Goal: Task Accomplishment & Management: Use online tool/utility

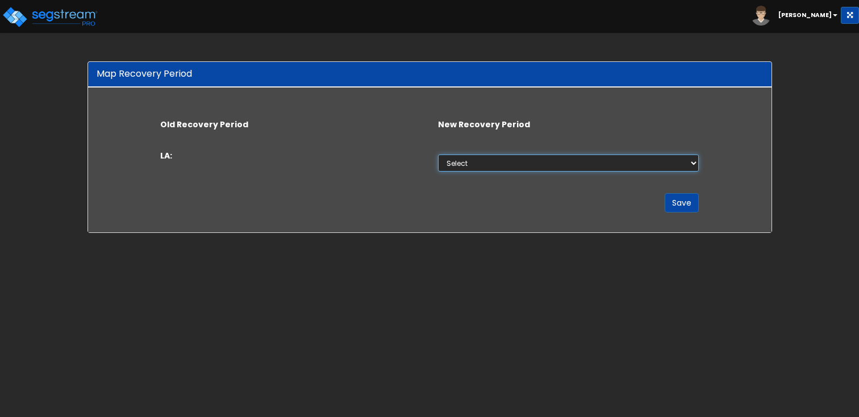
click at [461, 164] on select "Select 5 Years 15 Years 39 Years" at bounding box center [568, 162] width 261 height 17
select select "5Y"
click at [438, 154] on select "Select 5 Years 15 Years 39 Years" at bounding box center [568, 162] width 261 height 17
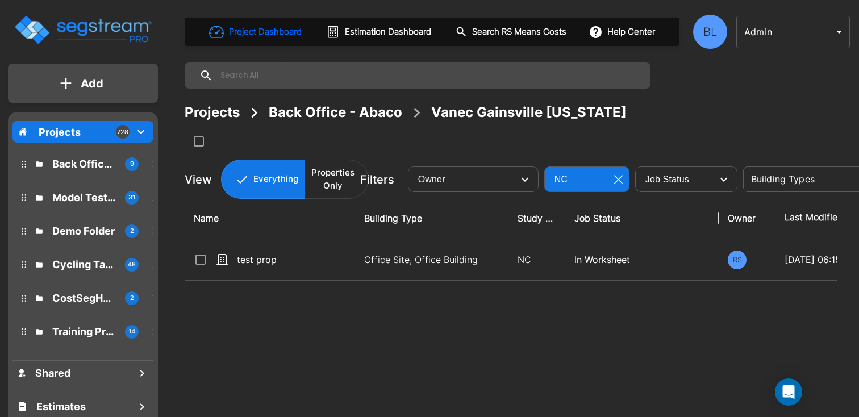
click at [792, 35] on body "× Your report is being generated. Be patient! × We're working on your Modificat…" at bounding box center [429, 208] width 859 height 417
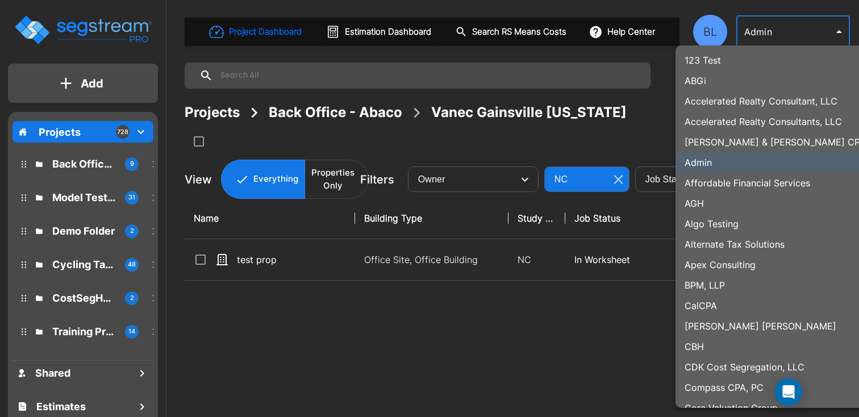
drag, startPoint x: 372, startPoint y: 350, endPoint x: 278, endPoint y: 350, distance: 93.7
click at [371, 351] on div at bounding box center [429, 208] width 859 height 417
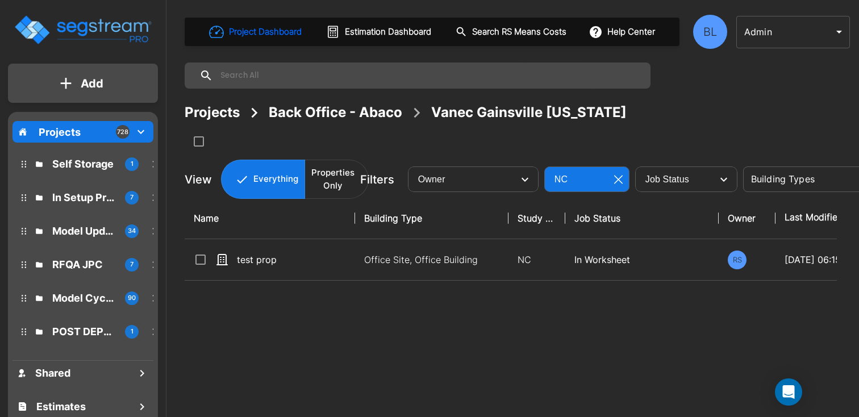
scroll to position [720, 0]
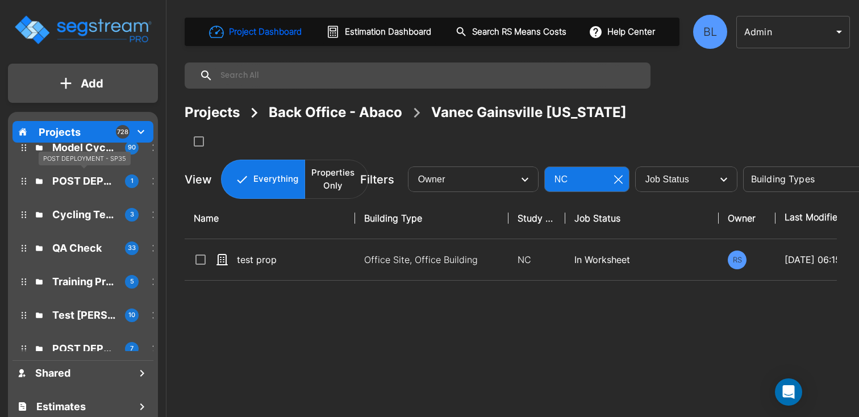
click at [89, 179] on p "POST DEPLOYMENT - SP35" at bounding box center [84, 180] width 64 height 15
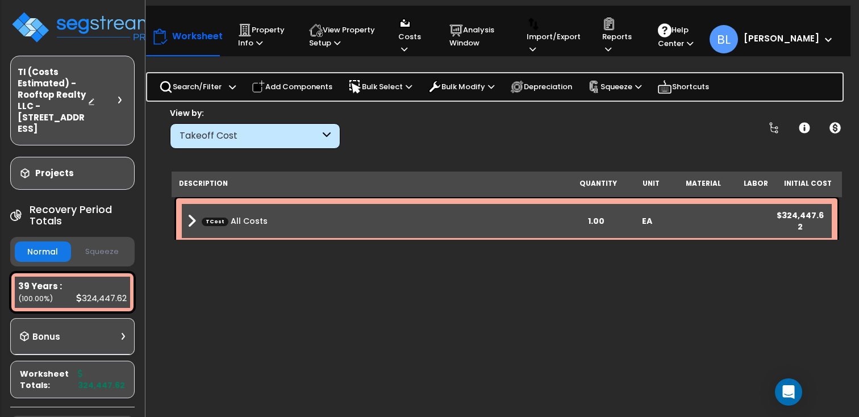
click at [337, 134] on div "Takeoff Cost" at bounding box center [255, 136] width 170 height 26
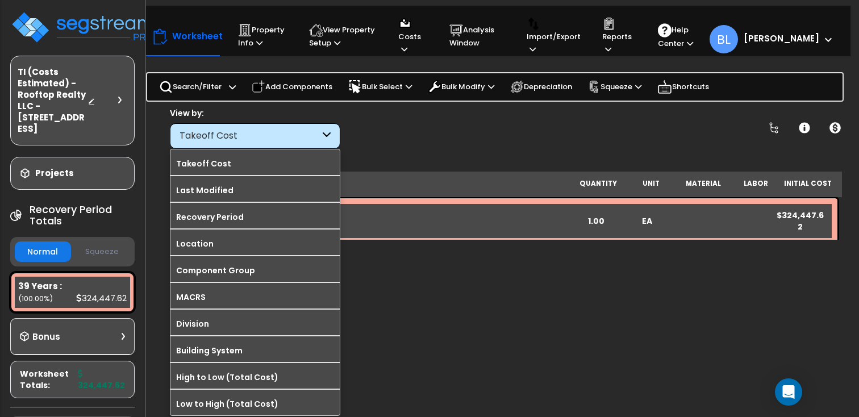
click at [337, 134] on div "Takeoff Cost" at bounding box center [255, 136] width 170 height 26
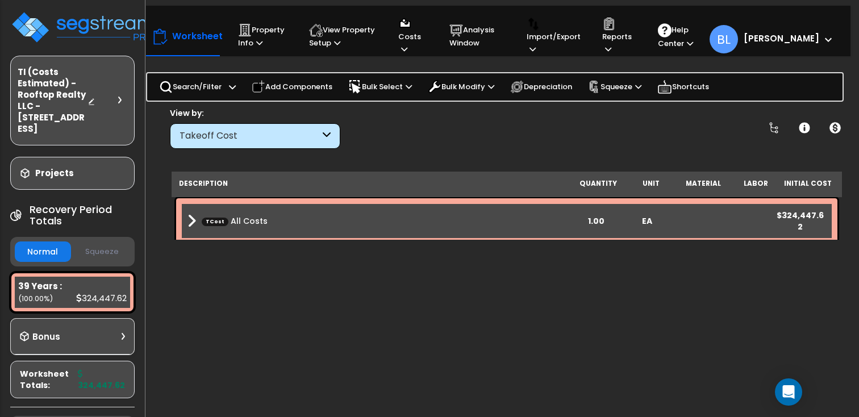
click at [182, 217] on div "TCost All Costs 1.00 EA $324,447.62" at bounding box center [506, 220] width 661 height 45
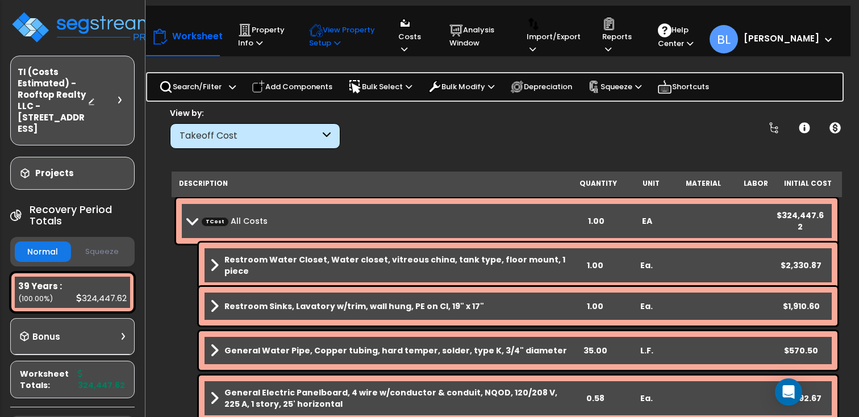
click at [358, 44] on p "View Property Setup" at bounding box center [343, 36] width 68 height 26
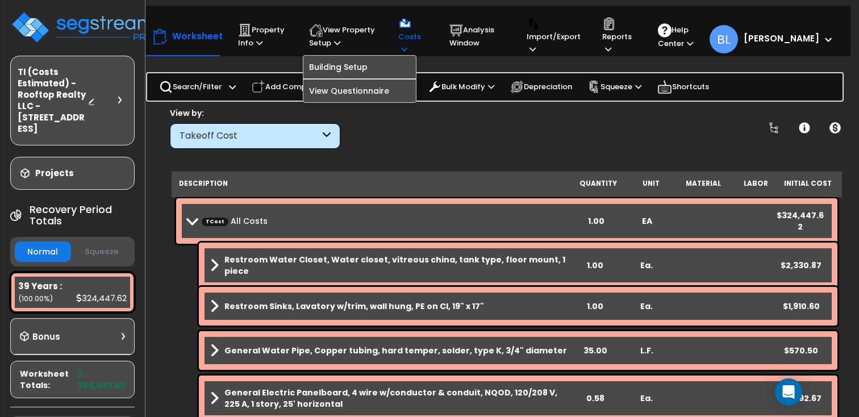
click at [434, 31] on div "Costs Indirect Costs Direct Costs" at bounding box center [413, 36] width 42 height 50
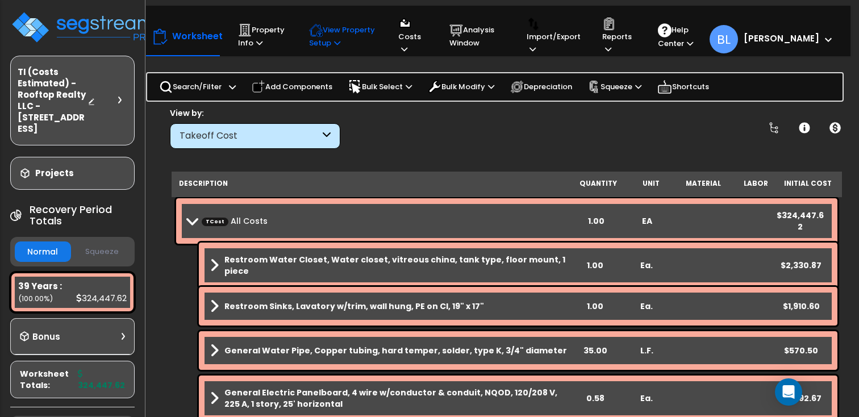
click at [350, 36] on p "View Property Setup" at bounding box center [343, 36] width 68 height 26
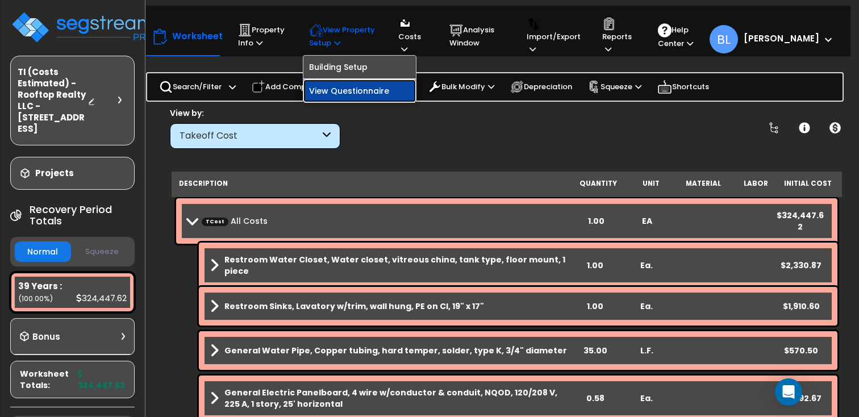
click at [344, 90] on link "View Questionnaire" at bounding box center [359, 91] width 112 height 23
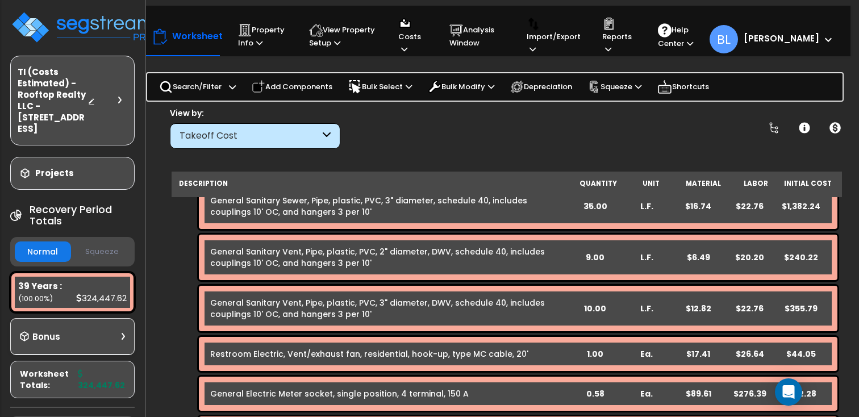
scroll to position [50, 0]
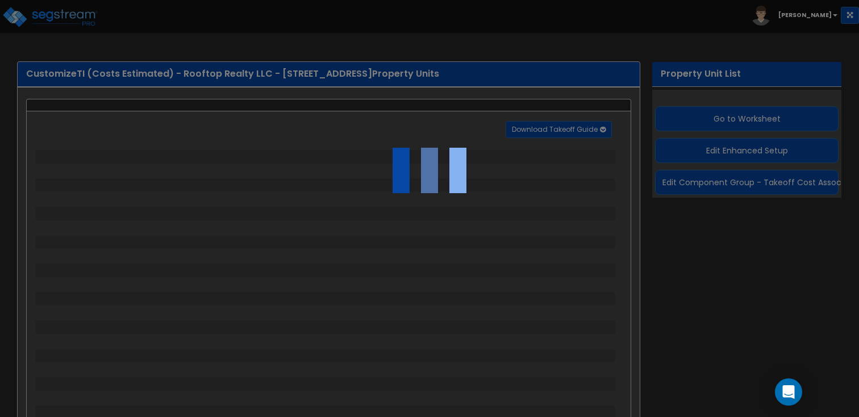
select select "2"
select select "1"
select select "3"
select select "1"
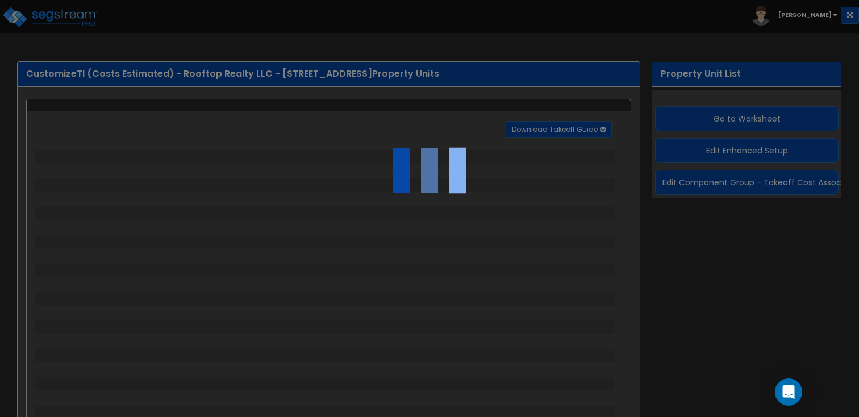
select select "1"
select select "4"
select select "1"
select select "2"
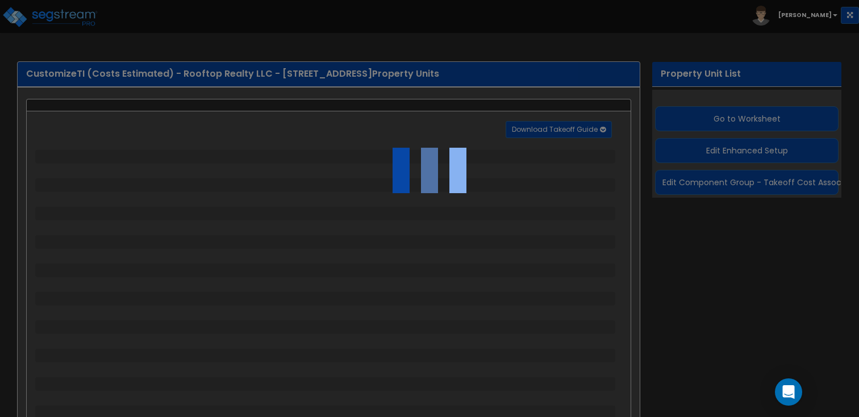
select select "1"
select select "2"
select select "1"
select select "2"
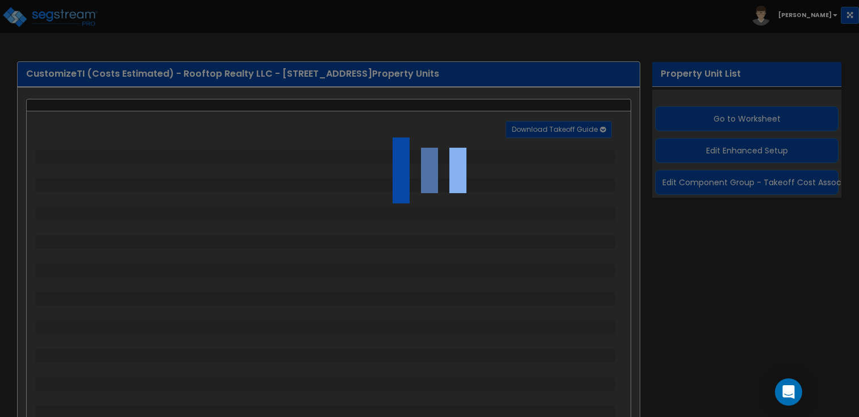
select select "1"
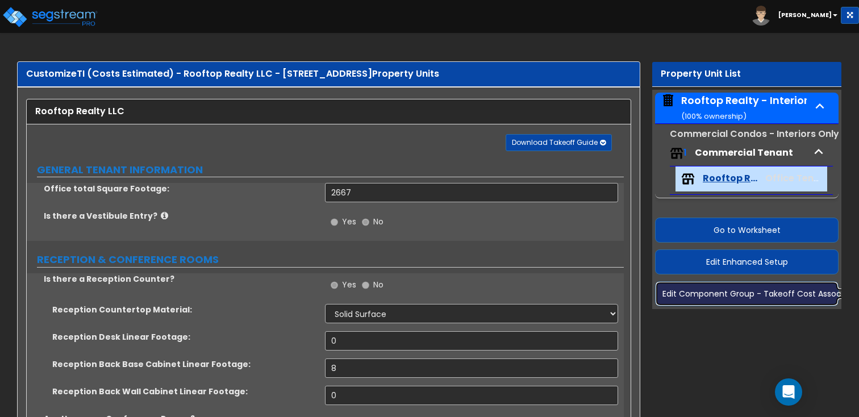
click at [733, 301] on button "Edit Component Group - Takeoff Cost Associations" at bounding box center [746, 293] width 183 height 25
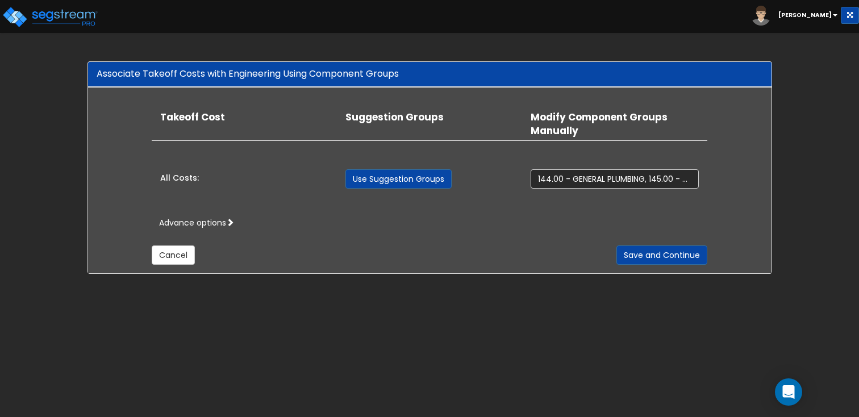
click at [437, 239] on div "Cancel Save and Continue" at bounding box center [429, 246] width 555 height 36
click at [230, 223] on span at bounding box center [230, 222] width 8 height 8
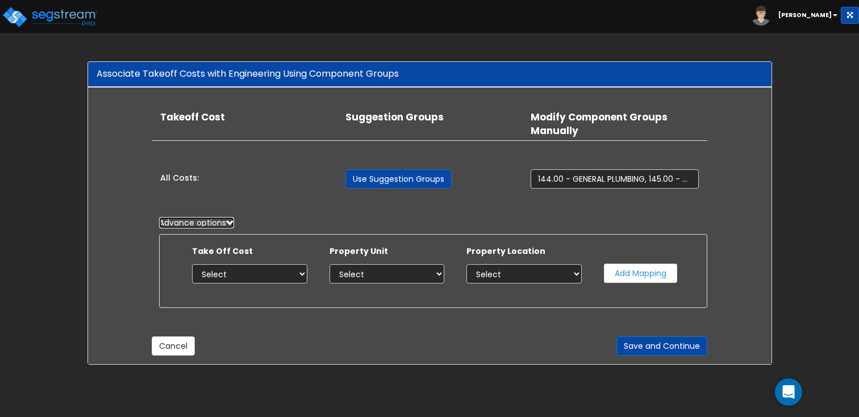
click at [228, 224] on span at bounding box center [230, 222] width 8 height 8
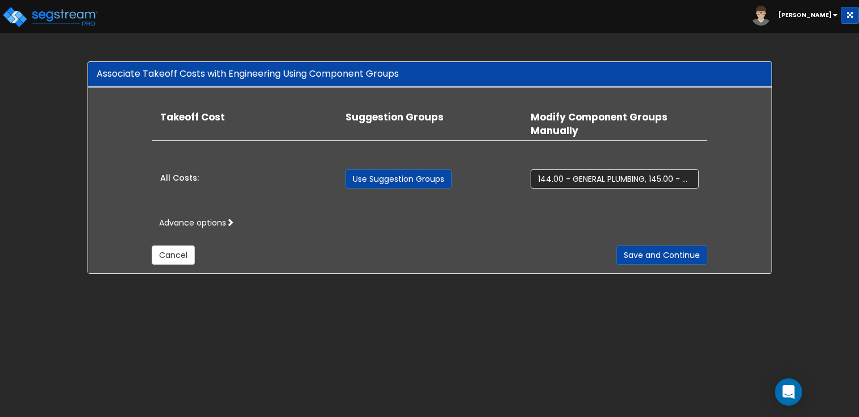
click at [323, 285] on html "Toggle navigation [PERSON_NAME] x" at bounding box center [429, 142] width 859 height 285
click at [665, 55] on div "Associate Takeoff Costs with Engineering Using Component Groups Takeoff Cost Pr…" at bounding box center [429, 167] width 859 height 235
